Goal: Task Accomplishment & Management: Use online tool/utility

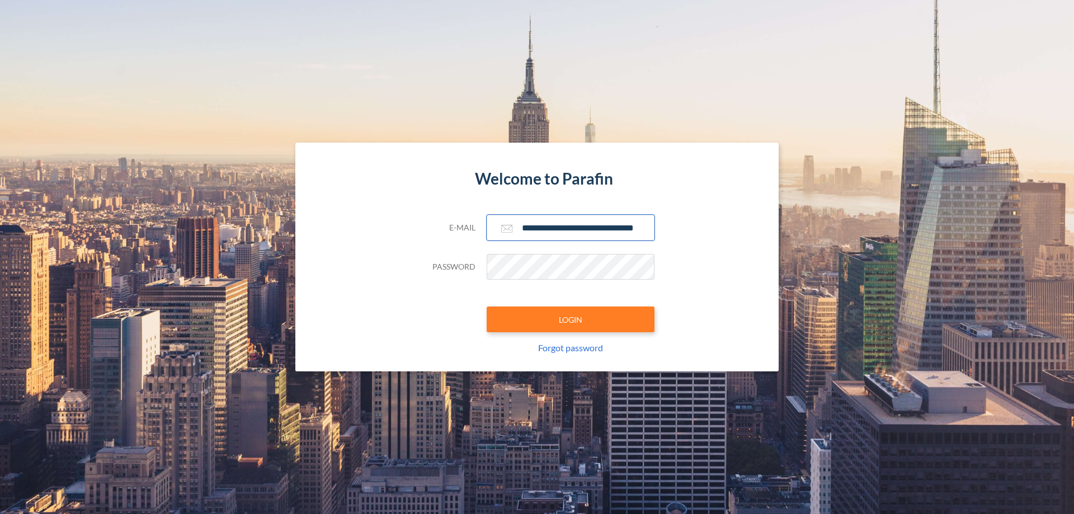
type input "**********"
click at [571, 319] on button "LOGIN" at bounding box center [571, 320] width 168 height 26
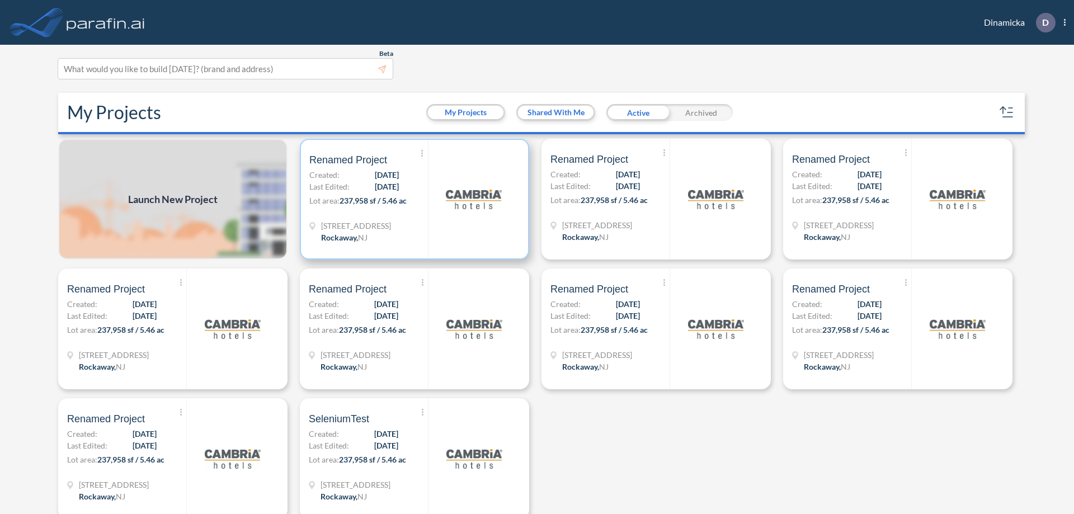
scroll to position [3, 0]
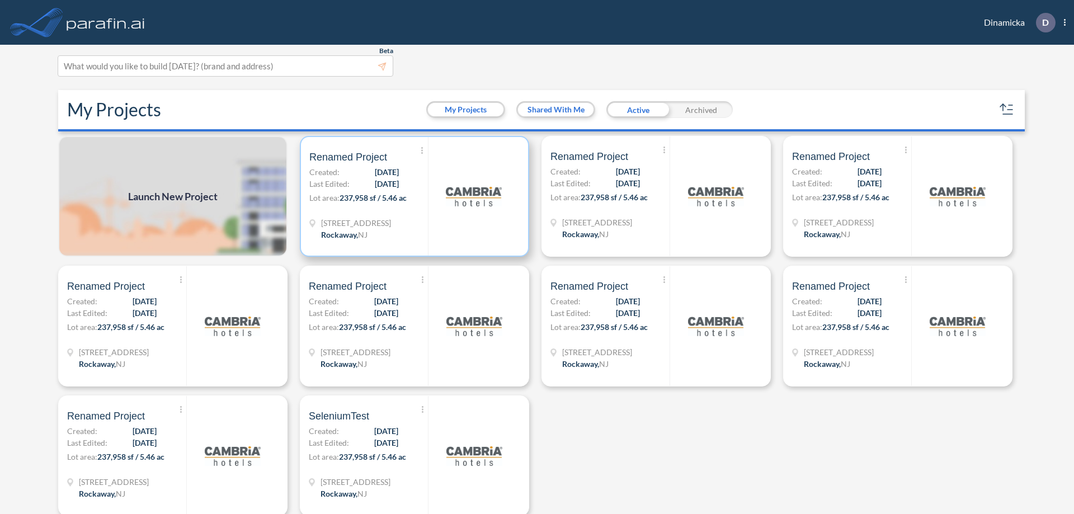
click at [412, 196] on p "Lot area: 237,958 sf / 5.46 ac" at bounding box center [368, 200] width 119 height 16
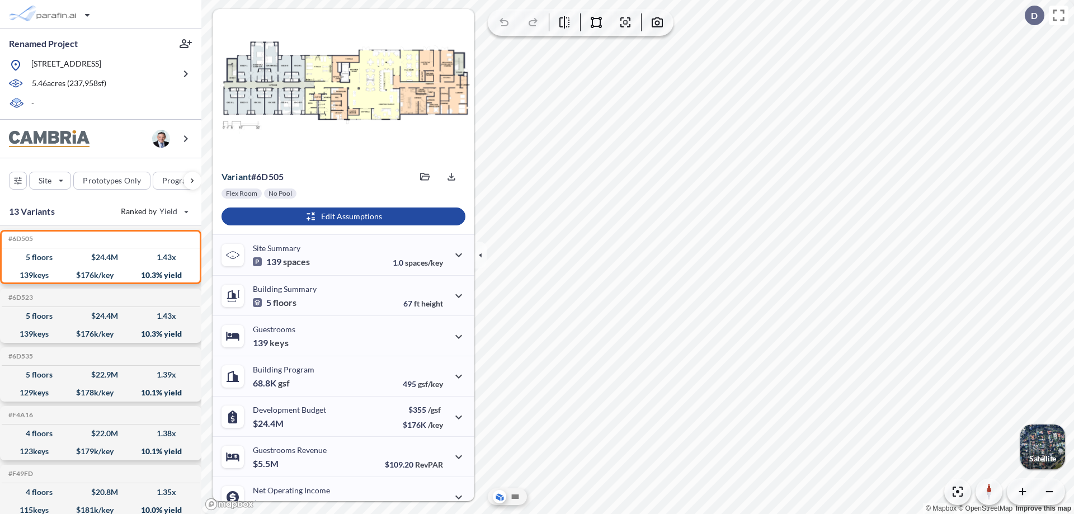
scroll to position [56, 0]
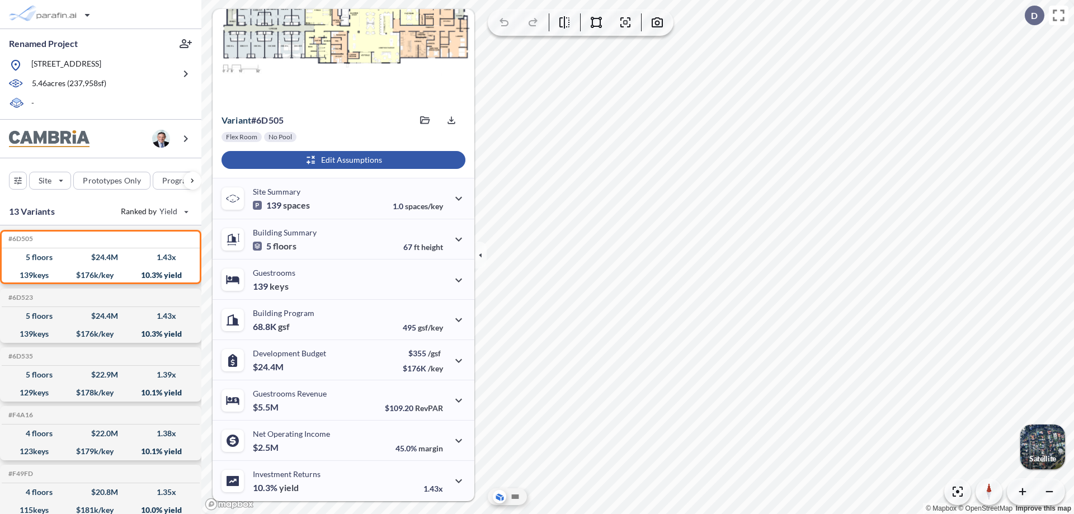
click at [342, 160] on div "button" at bounding box center [344, 160] width 244 height 18
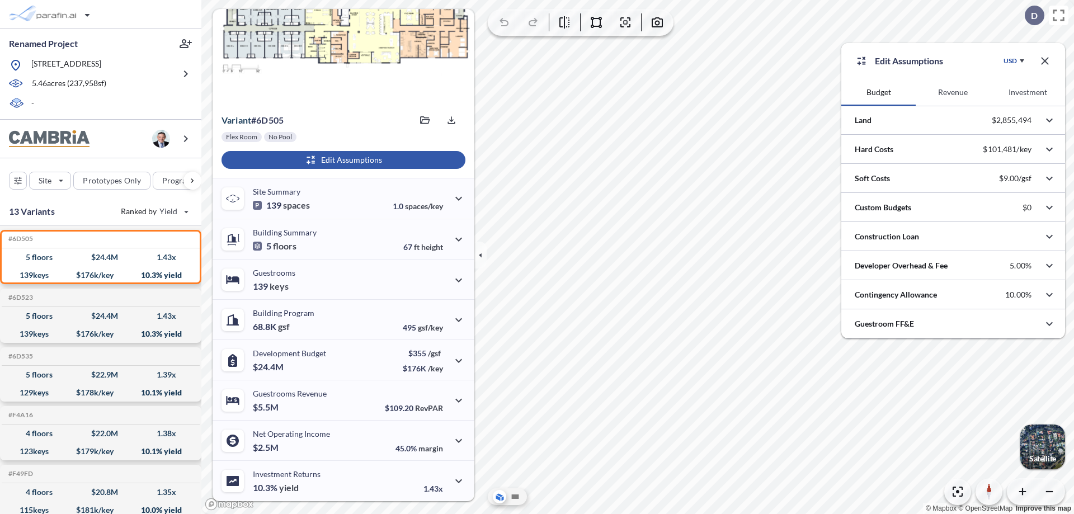
click at [953, 92] on button "Revenue" at bounding box center [953, 92] width 74 height 27
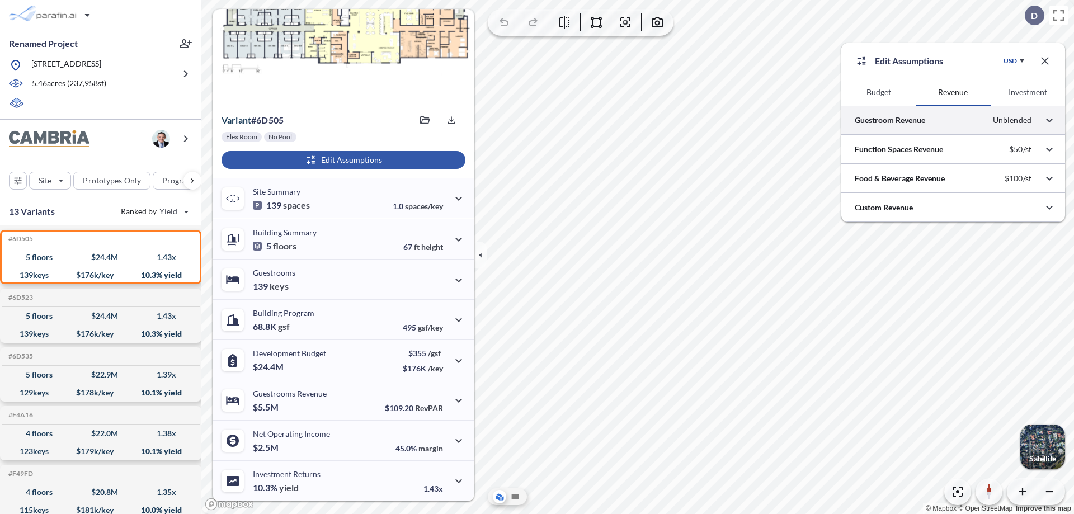
click at [953, 120] on div at bounding box center [953, 120] width 224 height 29
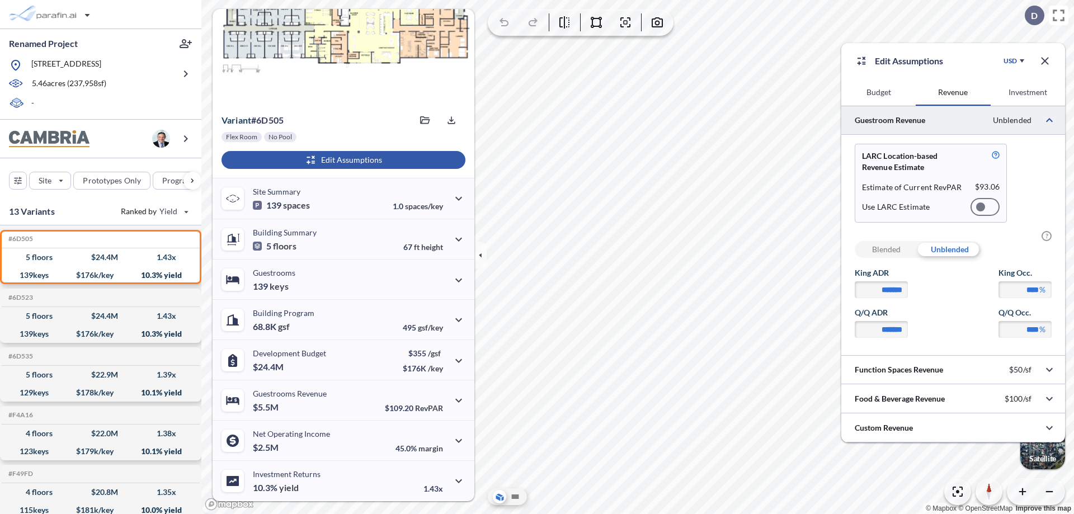
click at [985, 207] on div at bounding box center [984, 207] width 29 height 18
